Goal: Task Accomplishment & Management: Use online tool/utility

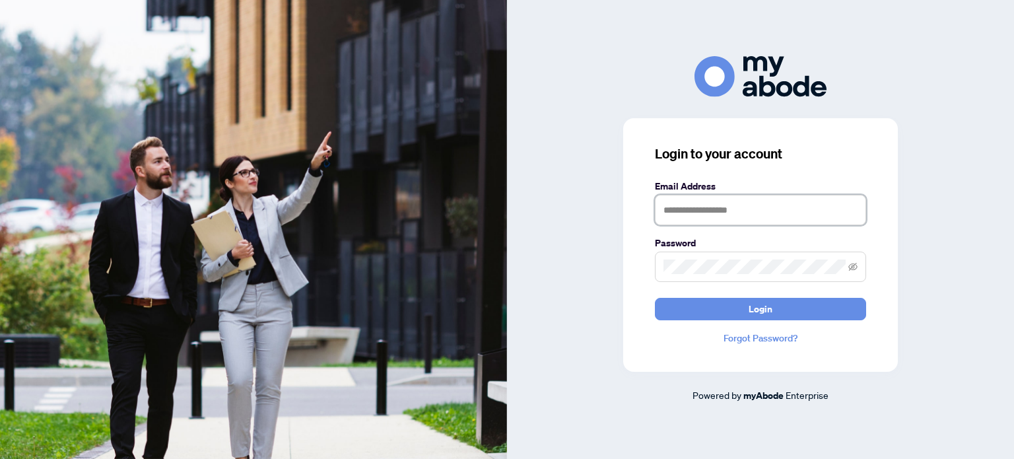
click at [690, 208] on input "text" at bounding box center [760, 210] width 211 height 30
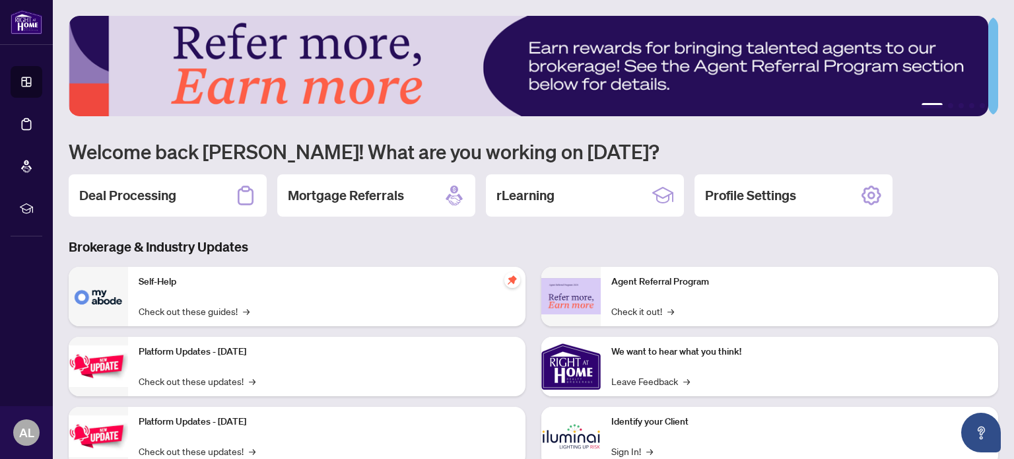
click at [124, 183] on div "Deal Processing" at bounding box center [168, 195] width 198 height 42
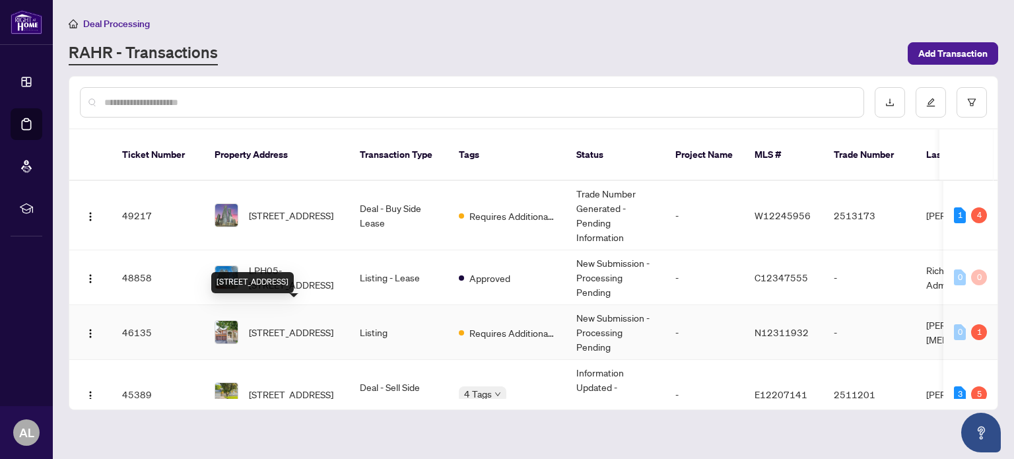
click at [285, 325] on span "[STREET_ADDRESS]" at bounding box center [291, 332] width 84 height 15
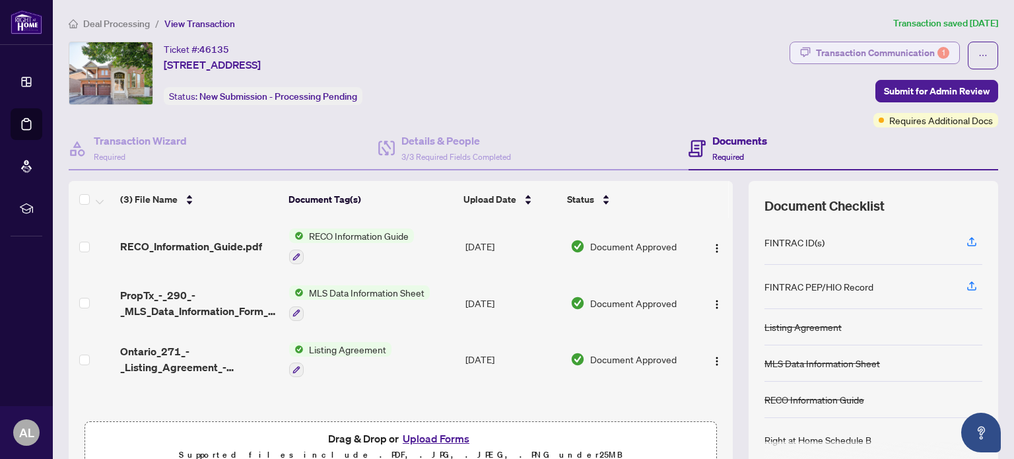
click at [831, 57] on div "Transaction Communication 1" at bounding box center [882, 52] width 133 height 21
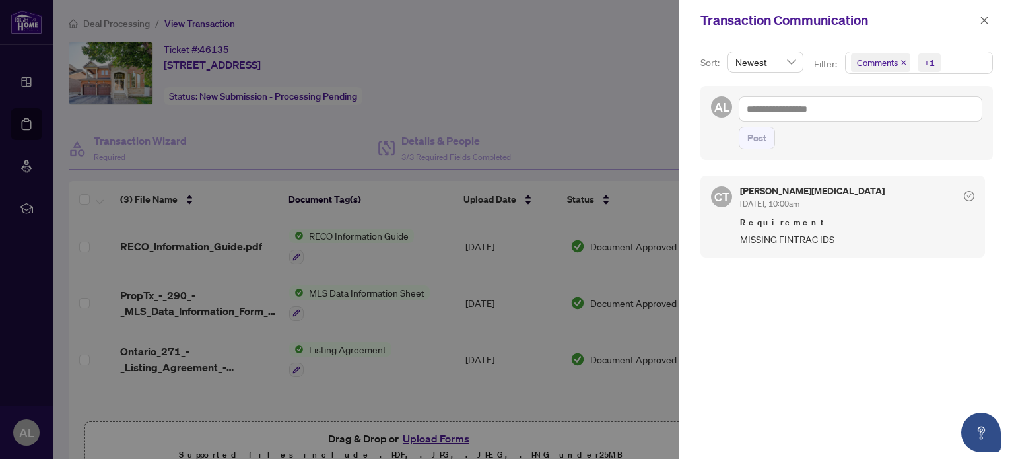
click at [582, 88] on div at bounding box center [507, 229] width 1014 height 459
click at [990, 18] on button "button" at bounding box center [983, 21] width 17 height 16
